Goal: Check status: Check status

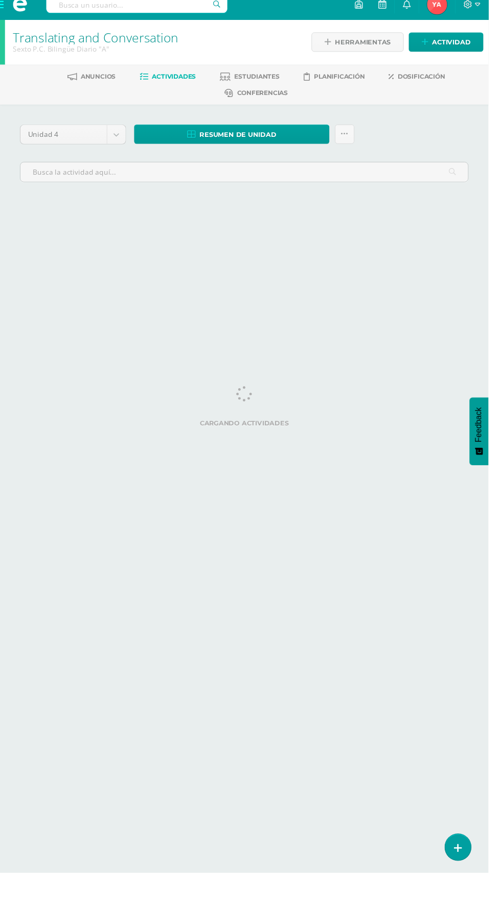
click at [20, 17] on span at bounding box center [20, 15] width 15 height 15
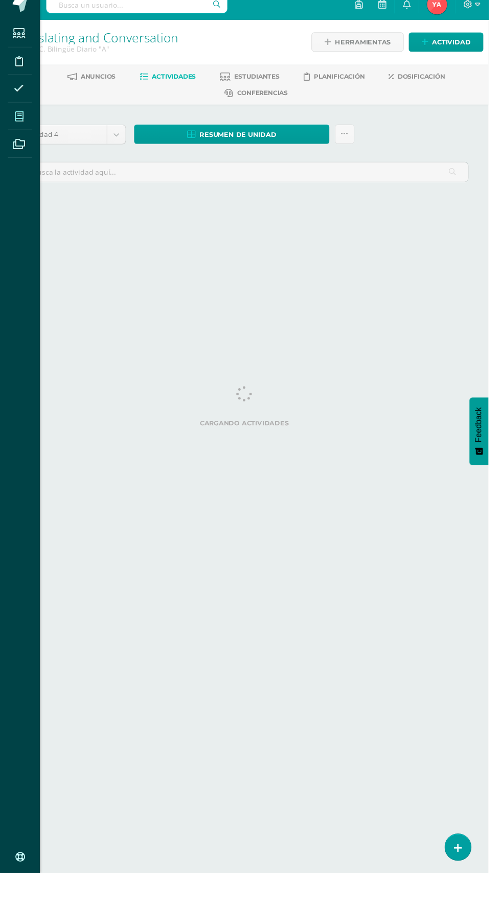
click at [19, 130] on icon at bounding box center [19, 130] width 9 height 10
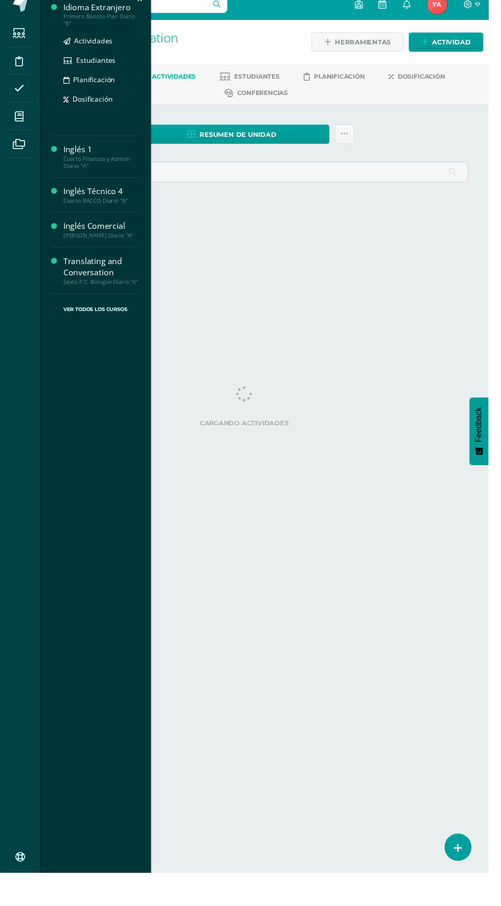
click at [68, 34] on div "Primero Básicos Plan Diario "B"" at bounding box center [104, 31] width 78 height 14
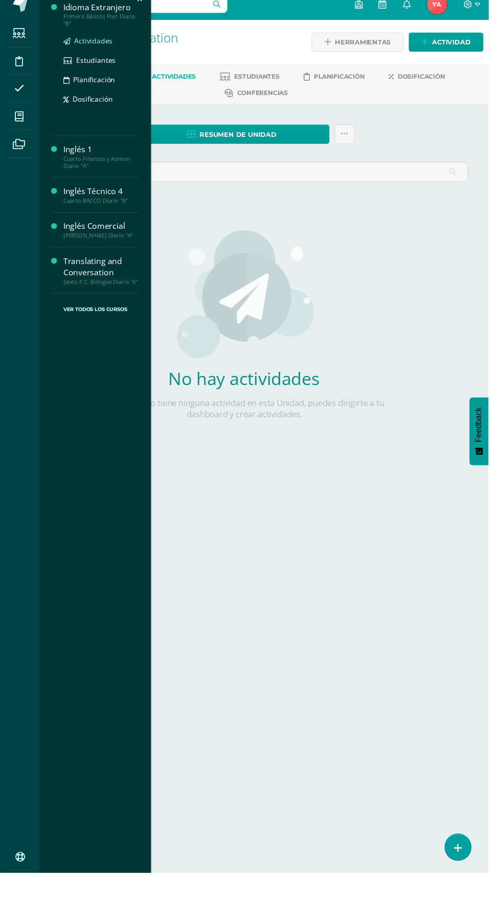
click at [68, 52] on icon at bounding box center [68, 53] width 7 height 7
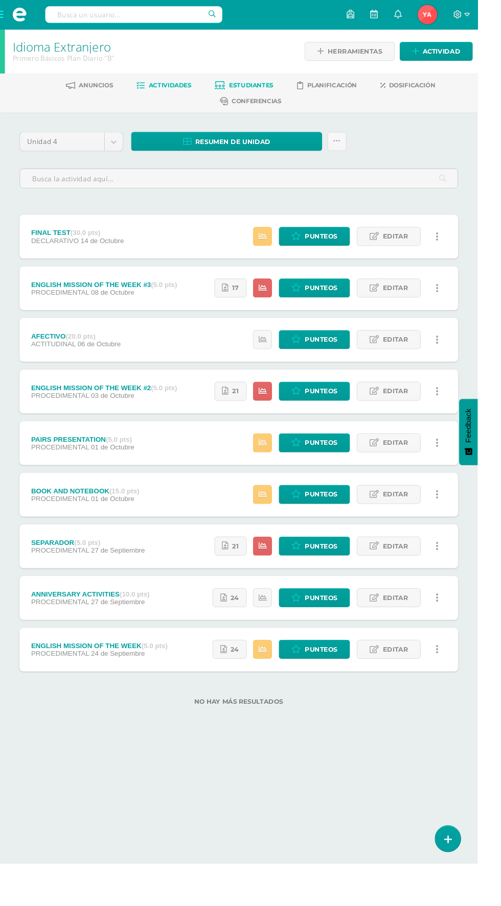
click at [279, 85] on span "Estudiantes" at bounding box center [263, 89] width 46 height 8
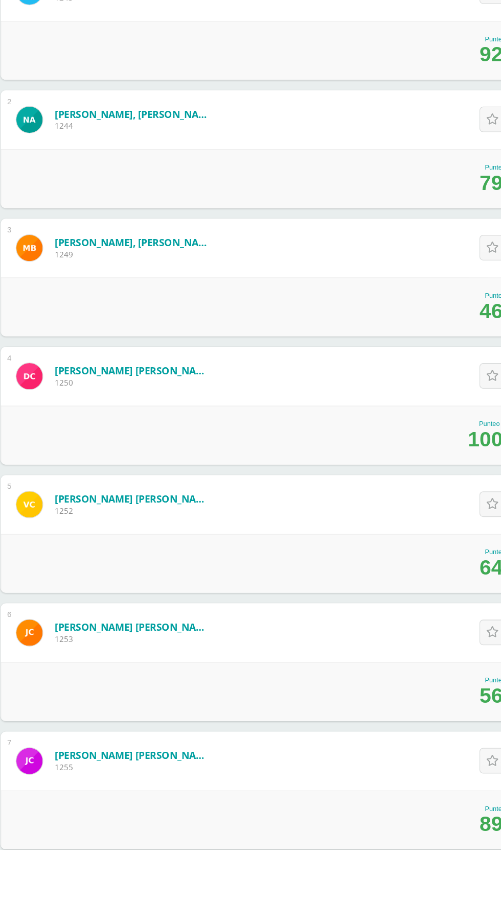
scroll to position [27, 0]
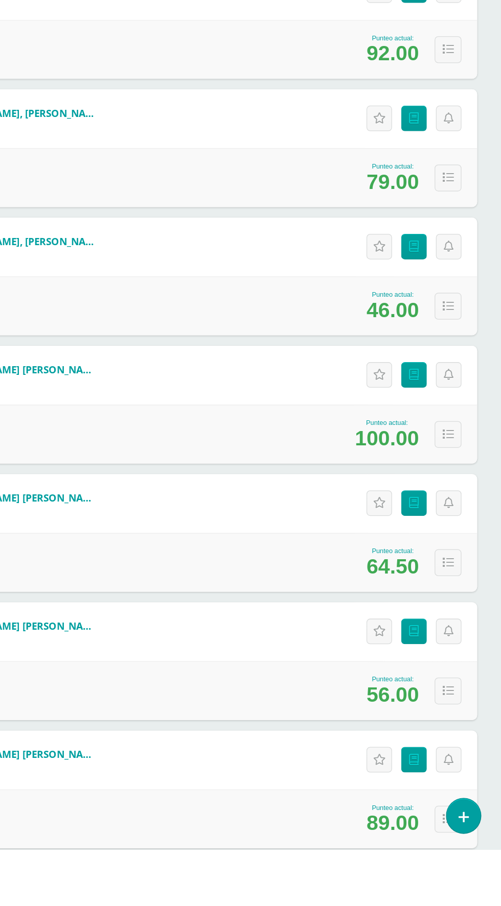
click at [437, 413] on div "Actitudinales Punteos" at bounding box center [430, 436] width 102 height 46
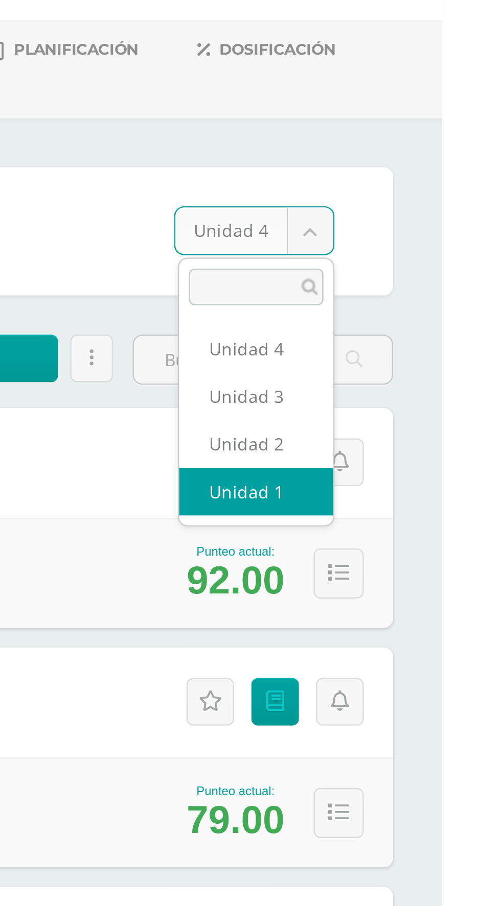
select select "/dashboard/teacher/section/1902/students/?unit=67855"
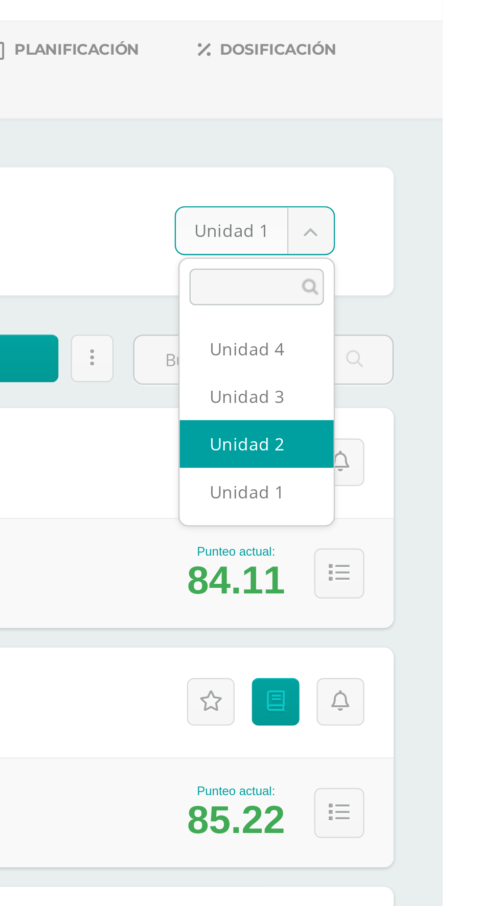
select select "/dashboard/teacher/section/1902/students/?unit=67858"
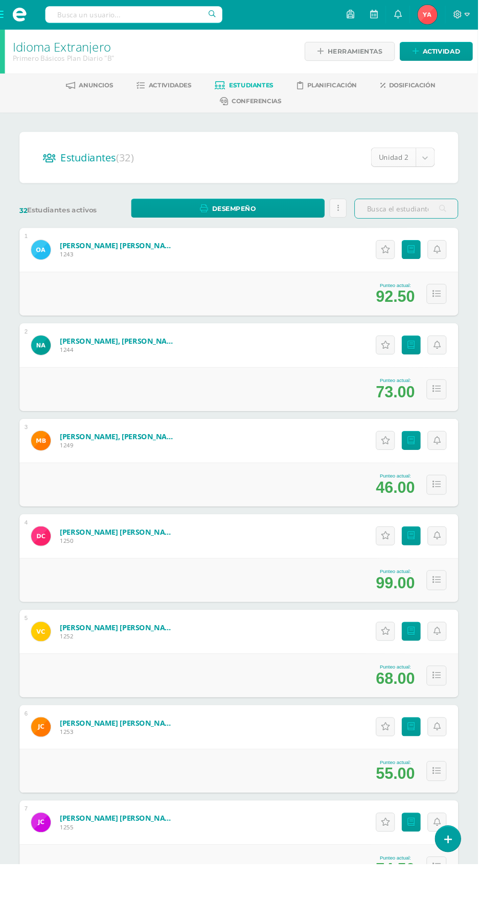
click at [446, 164] on body "Estudiantes Disciplina Asistencia Mis cursos Archivos Soporte Ayuda Reportar un…" at bounding box center [250, 648] width 501 height 1297
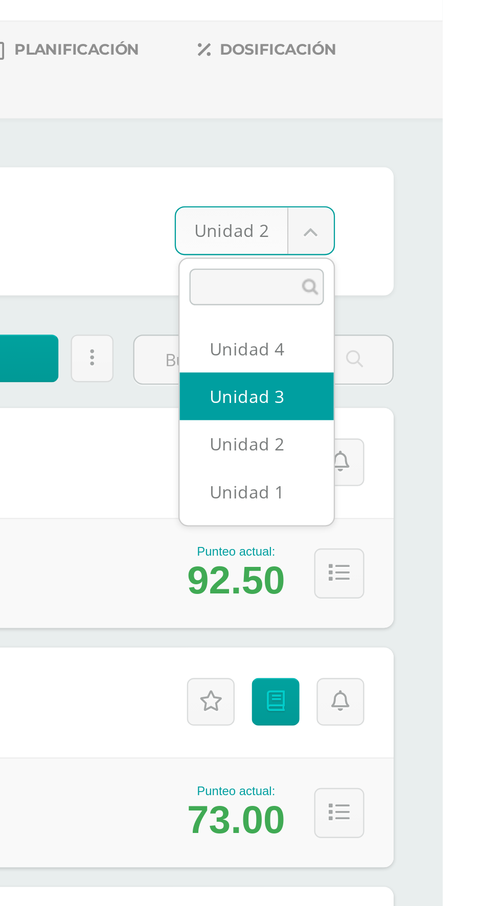
select select "/dashboard/teacher/section/1902/students/?unit=67861"
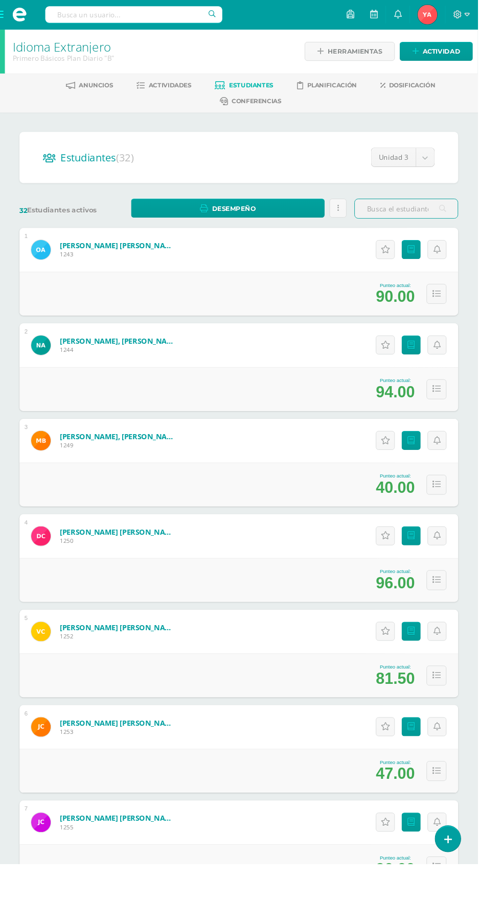
click at [473, 163] on div "Estudiantes (32) Unidad 3 Unidad 4 Unidad 3 Unidad 2 Unidad 1" at bounding box center [250, 165] width 460 height 54
click at [446, 164] on body "Estudiantes Disciplina Asistencia Mis cursos Archivos Soporte Ayuda Reportar un…" at bounding box center [250, 648] width 501 height 1297
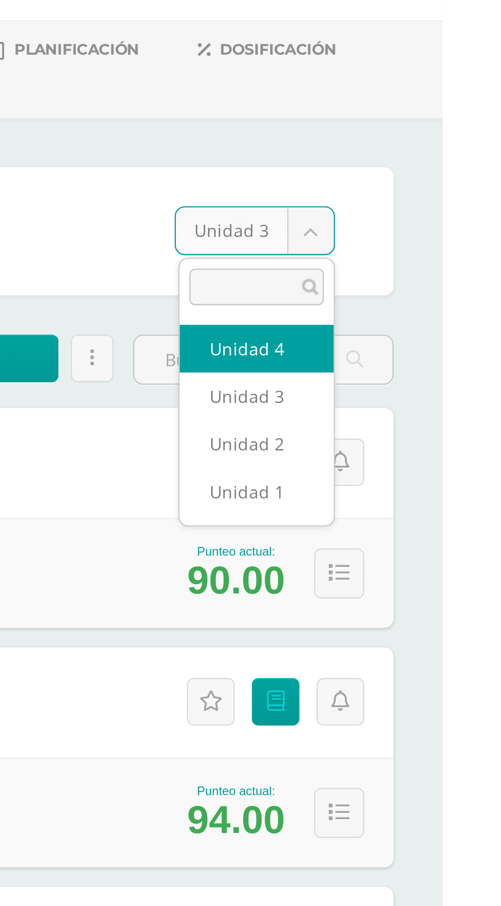
select select "/dashboard/teacher/section/1902/students/?unit=67864"
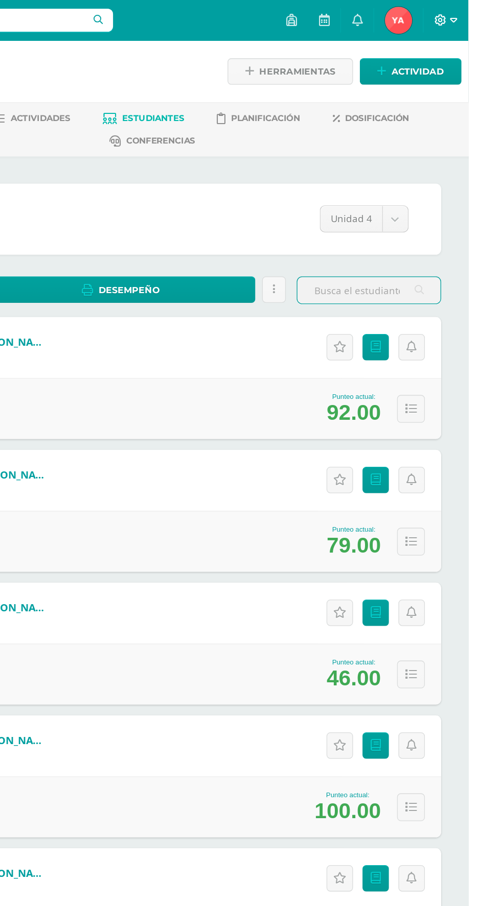
click at [484, 13] on icon at bounding box center [480, 15] width 9 height 9
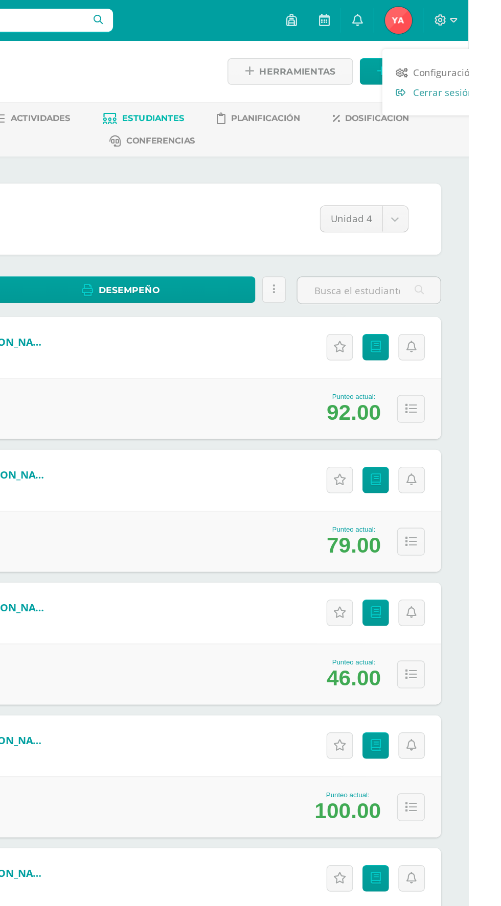
click at [489, 71] on span "Cerrar sesión" at bounding box center [482, 69] width 46 height 10
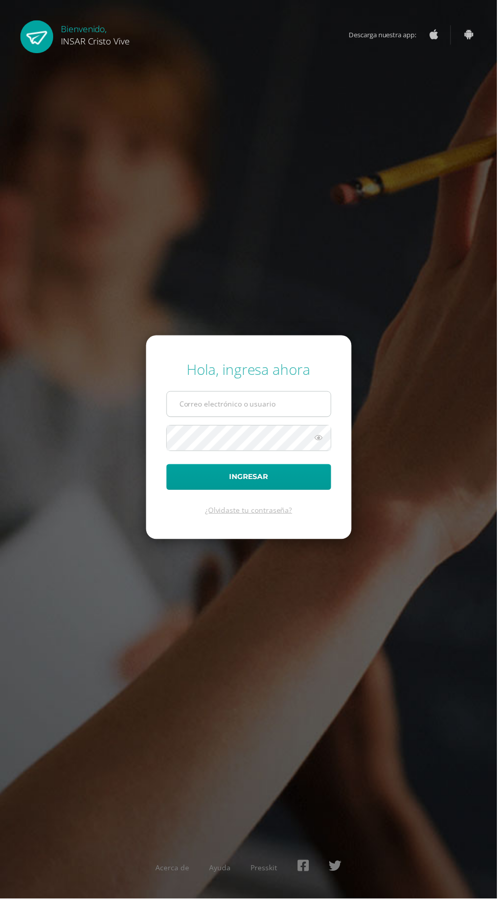
click at [279, 420] on input "text" at bounding box center [250, 407] width 165 height 25
type input "2559082@insarycristovive.edu.gt"
click at [168, 468] on button "Ingresar" at bounding box center [251, 481] width 166 height 26
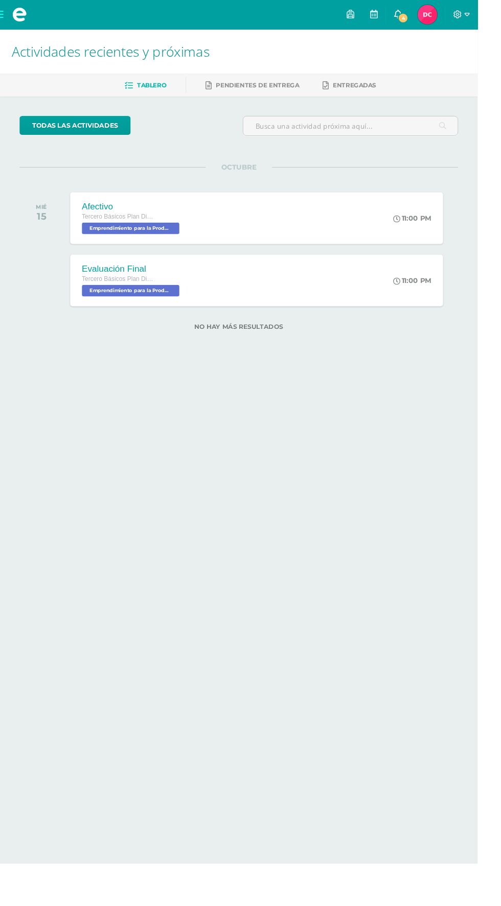
click at [421, 15] on icon at bounding box center [417, 14] width 8 height 9
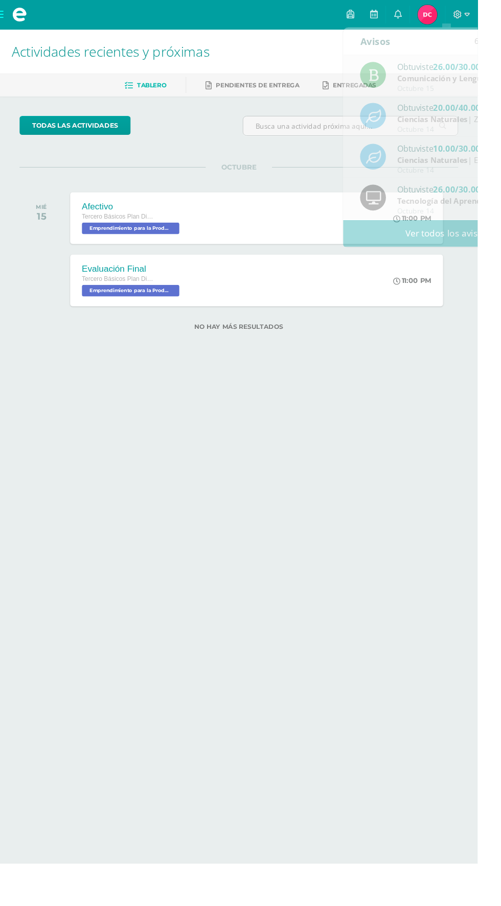
click at [458, 17] on img at bounding box center [448, 15] width 20 height 20
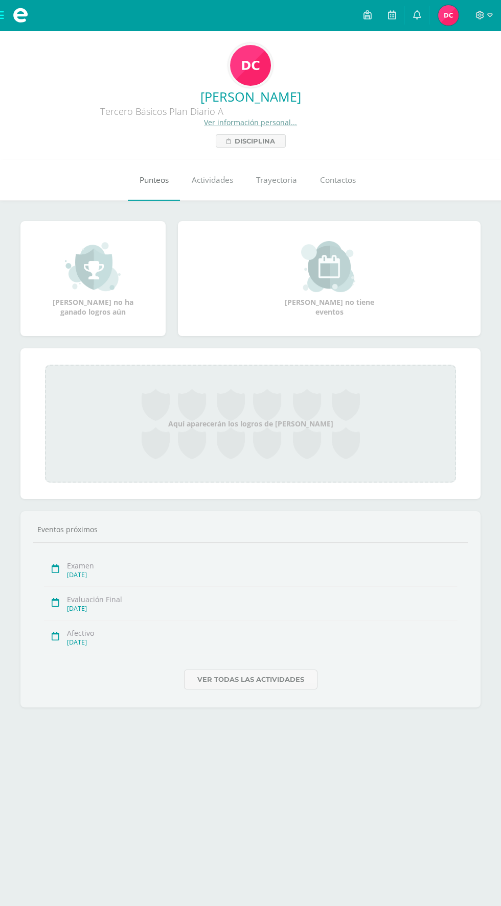
click at [145, 166] on link "Punteos" at bounding box center [154, 180] width 52 height 41
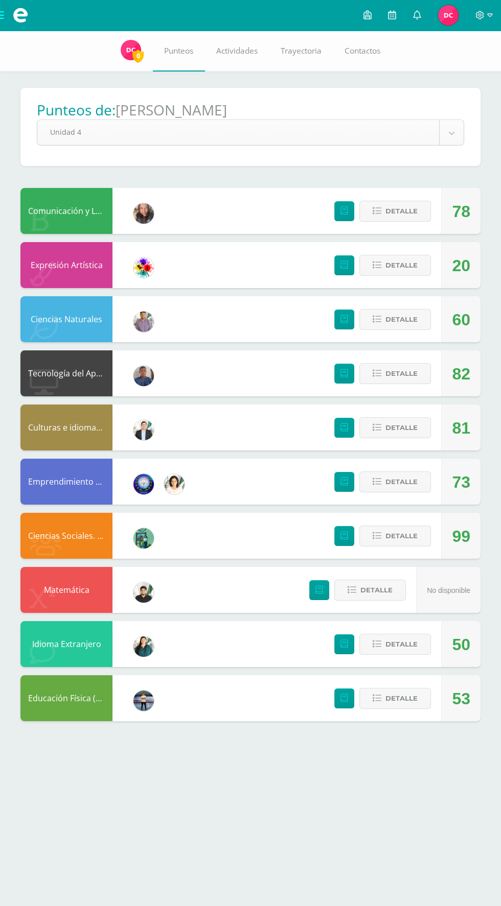
click at [451, 133] on body "Mis cursos Archivos Cerrar panel Ciencias Naturales Tercero Básicos Plan Diario…" at bounding box center [250, 371] width 501 height 742
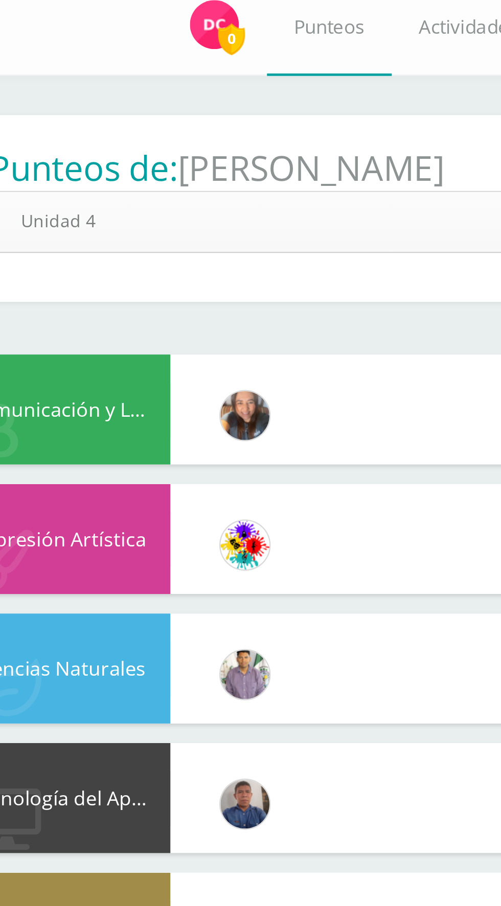
click at [229, 142] on body "Mis cursos Archivos Cerrar panel Ciencias Naturales Tercero Básicos Plan Diario…" at bounding box center [250, 371] width 501 height 742
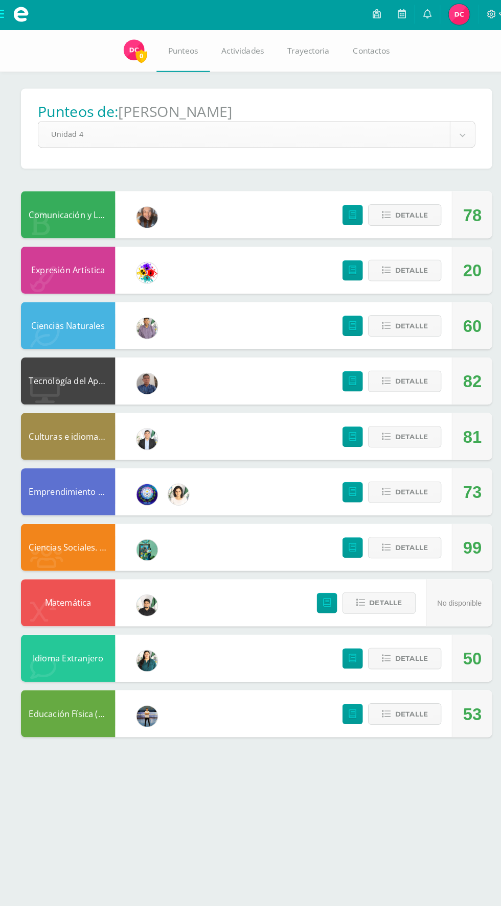
click at [421, 125] on body "Mis cursos Archivos Cerrar panel Ciencias Naturales Tercero Básicos Plan Diario…" at bounding box center [250, 371] width 501 height 742
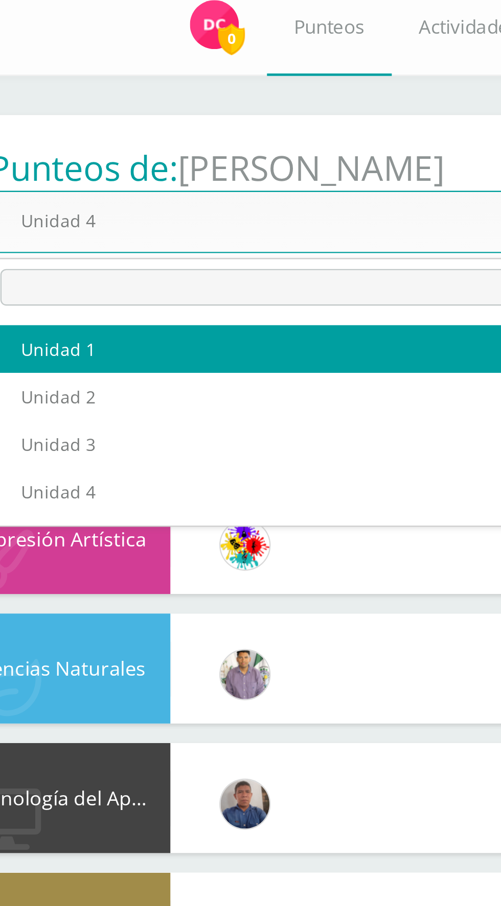
select select "Unidad 1"
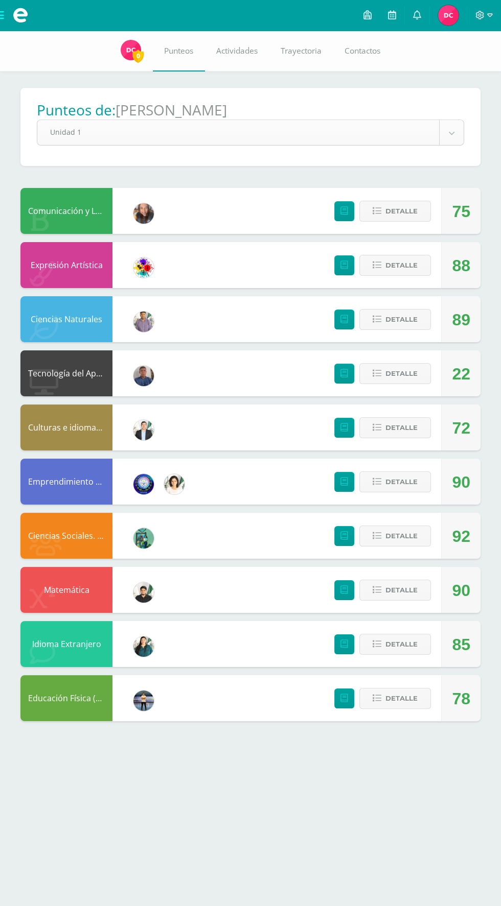
click at [119, 144] on body "Mis cursos Archivos Cerrar panel Ciencias Naturales Tercero Básicos Plan Diario…" at bounding box center [250, 371] width 501 height 742
click at [80, 141] on body "Mis cursos Archivos Cerrar panel Ciencias Naturales Tercero Básicos Plan Diario…" at bounding box center [250, 371] width 501 height 742
click at [80, 139] on body "Mis cursos Archivos Cerrar panel Ciencias Naturales Tercero Básicos Plan Diario…" at bounding box center [250, 371] width 501 height 742
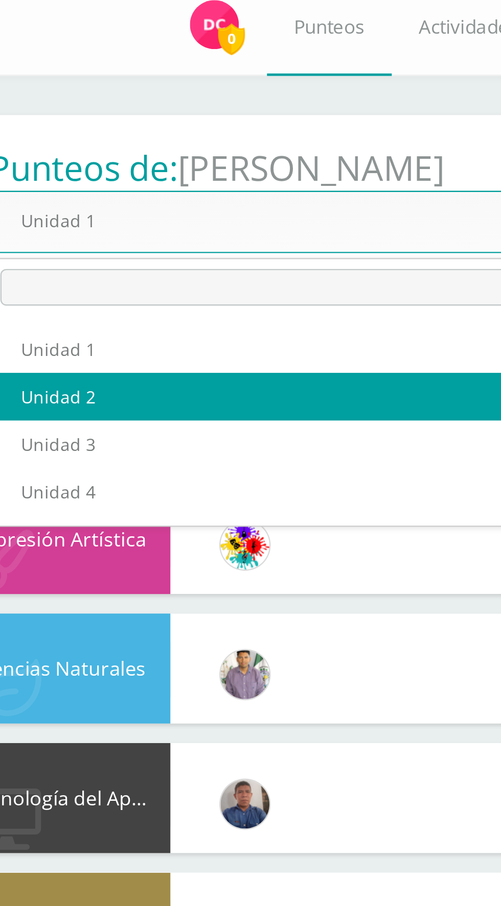
select select "Unidad 2"
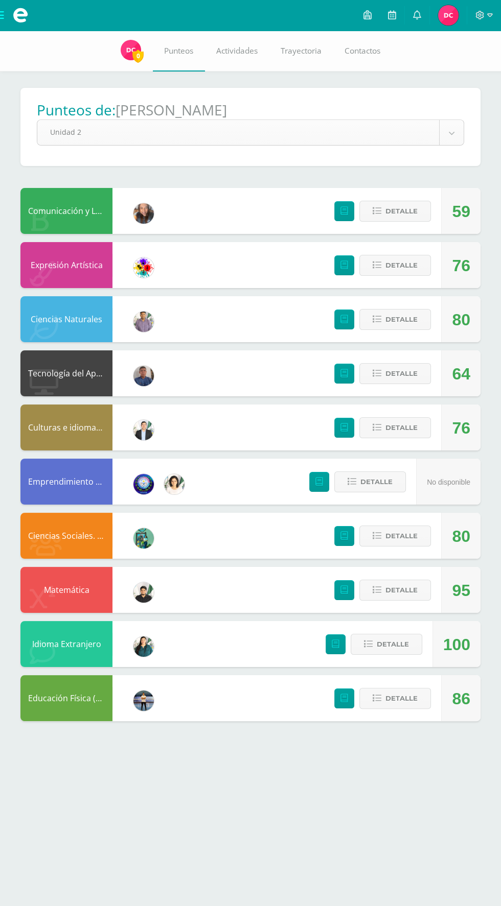
click at [51, 136] on body "Mis cursos Archivos Cerrar panel Ciencias Naturales Tercero Básicos Plan Diario…" at bounding box center [250, 371] width 501 height 742
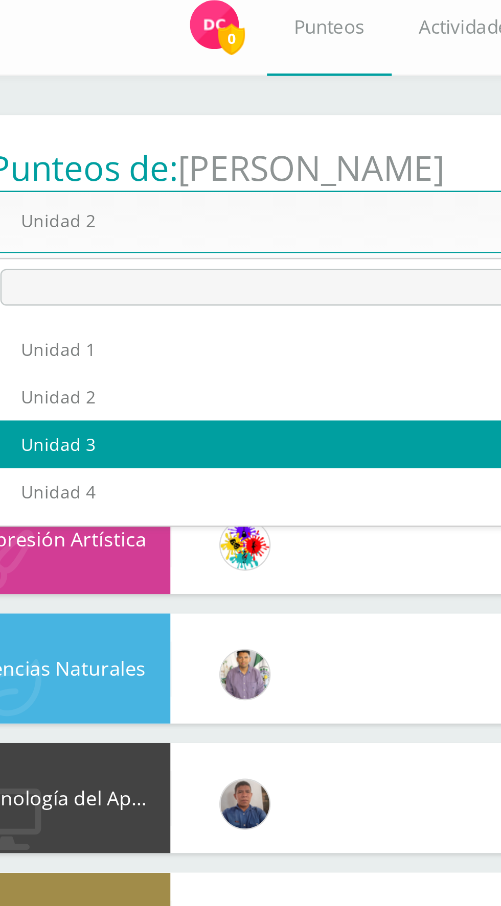
select select "Unidad 3"
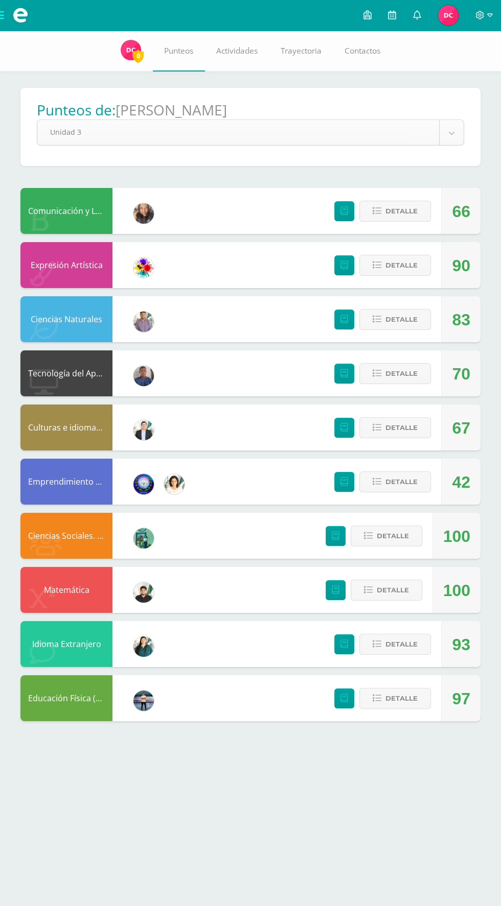
click at [438, 131] on body "Mis cursos Archivos Cerrar panel Ciencias Naturales Tercero Básicos Plan Diario…" at bounding box center [250, 371] width 501 height 742
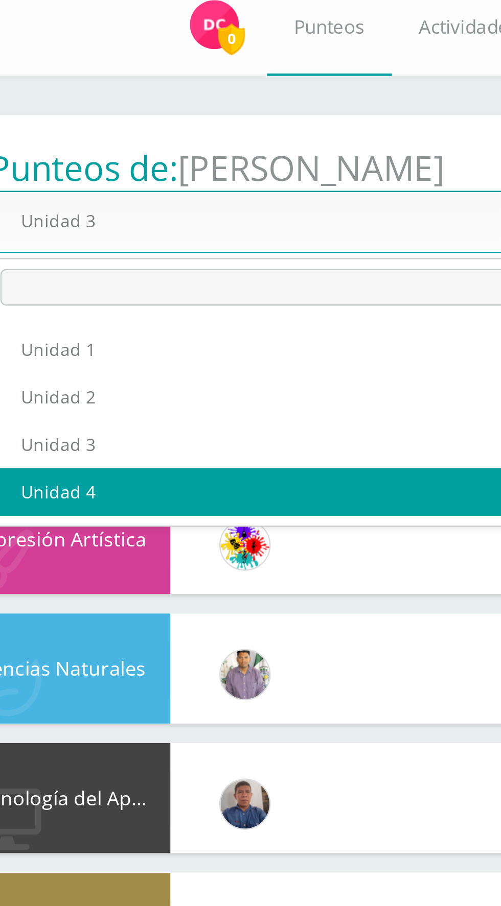
select select "Unidad 4"
